Goal: Task Accomplishment & Management: Use online tool/utility

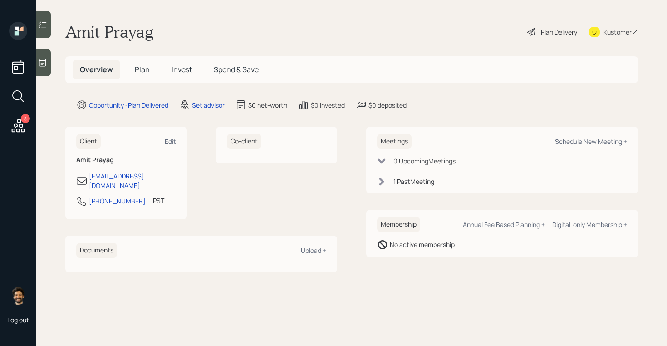
click at [145, 77] on h5 "Plan" at bounding box center [141, 70] width 29 height 20
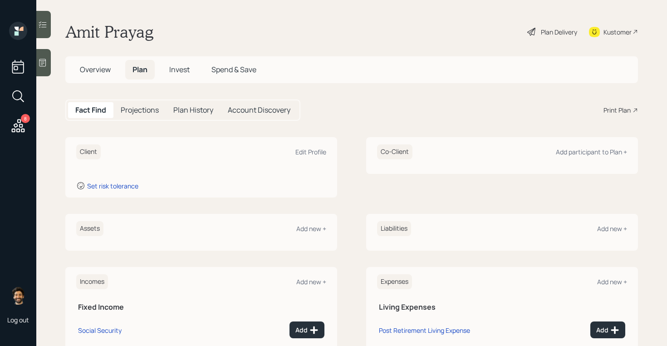
click at [50, 61] on div at bounding box center [43, 62] width 15 height 27
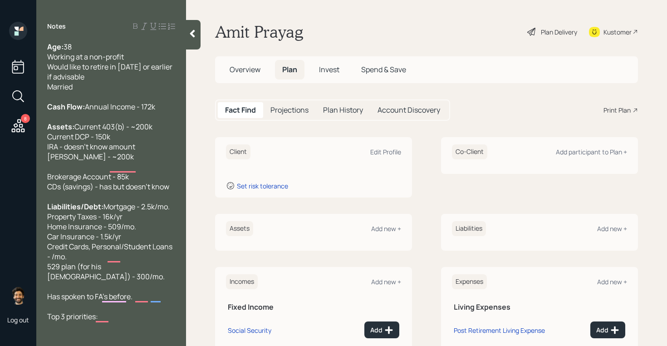
click at [196, 36] on icon at bounding box center [192, 33] width 9 height 9
